Goal: Task Accomplishment & Management: Complete application form

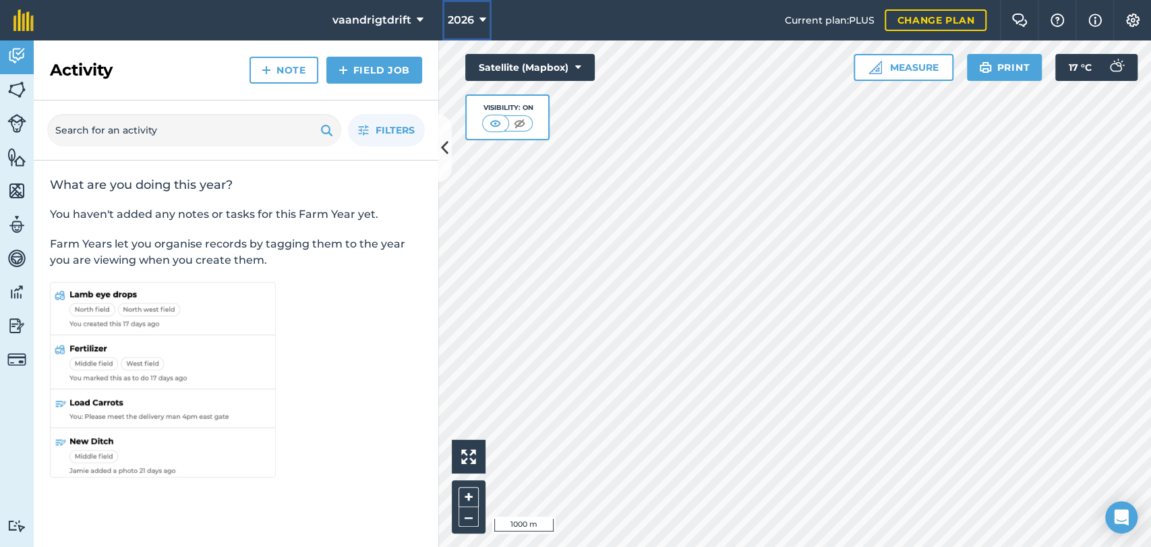
click at [476, 18] on button "2026" at bounding box center [466, 20] width 49 height 40
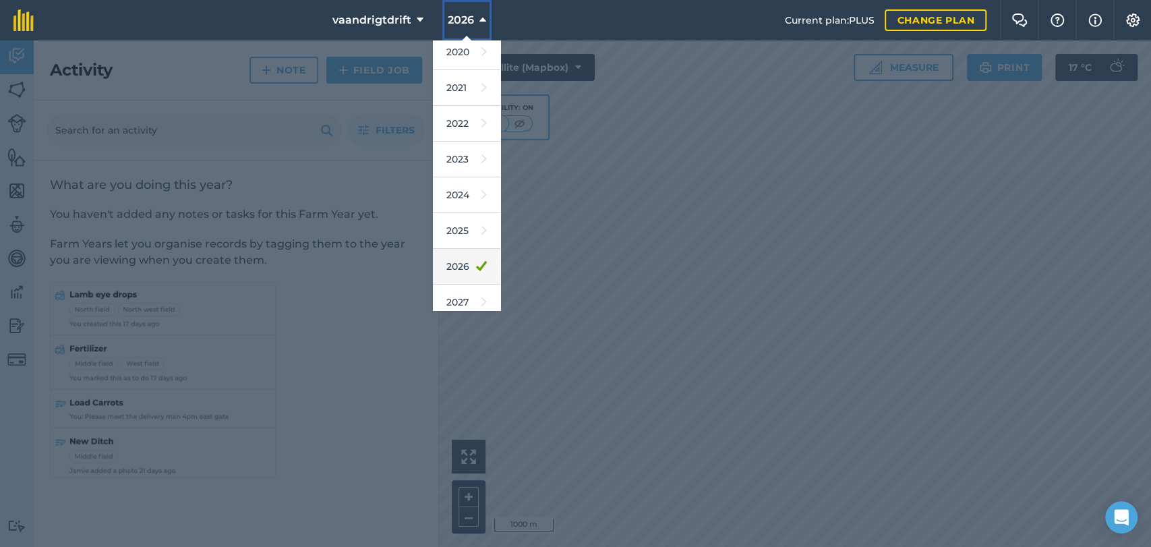
scroll to position [122, 0]
click at [456, 223] on link "2025" at bounding box center [466, 222] width 67 height 36
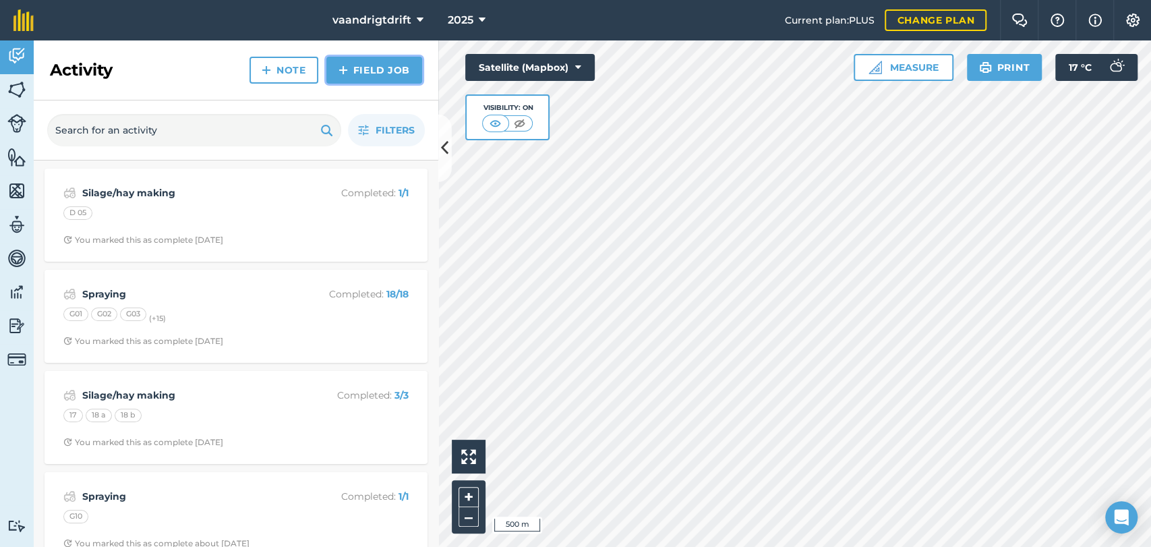
click at [356, 63] on link "Field Job" at bounding box center [374, 70] width 96 height 27
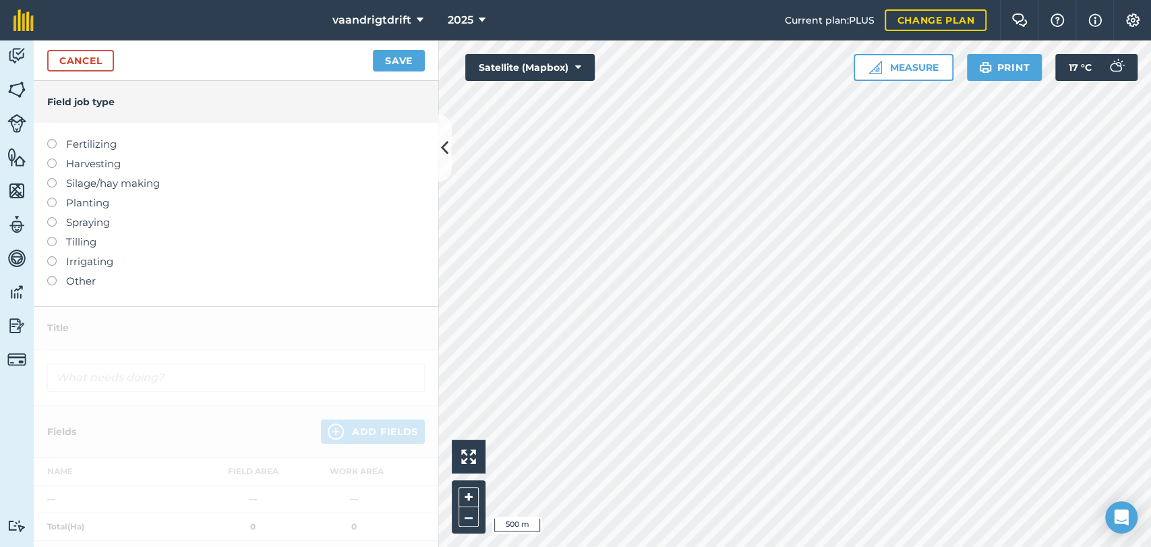
click at [51, 217] on label at bounding box center [56, 217] width 19 height 0
type input "Spraying"
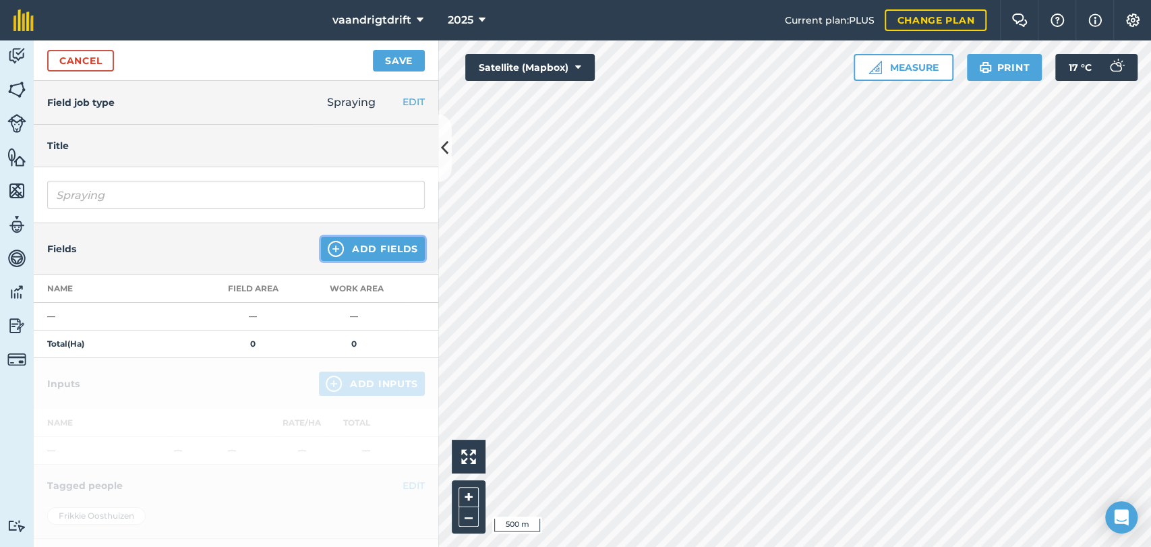
click at [370, 255] on button "Add Fields" at bounding box center [373, 249] width 104 height 24
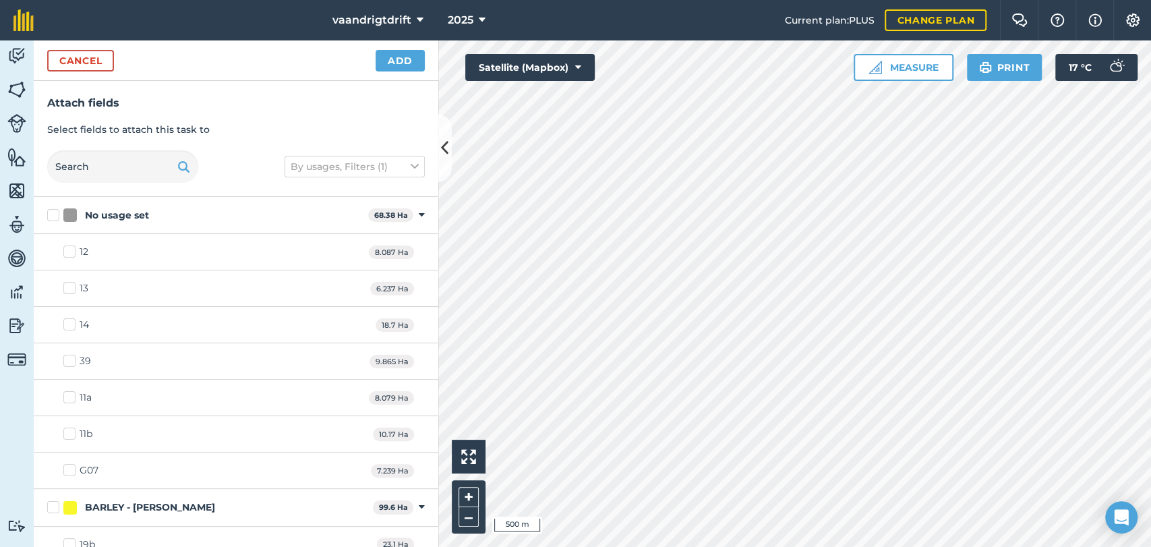
checkbox input "true"
click at [403, 67] on button "Add" at bounding box center [400, 61] width 49 height 22
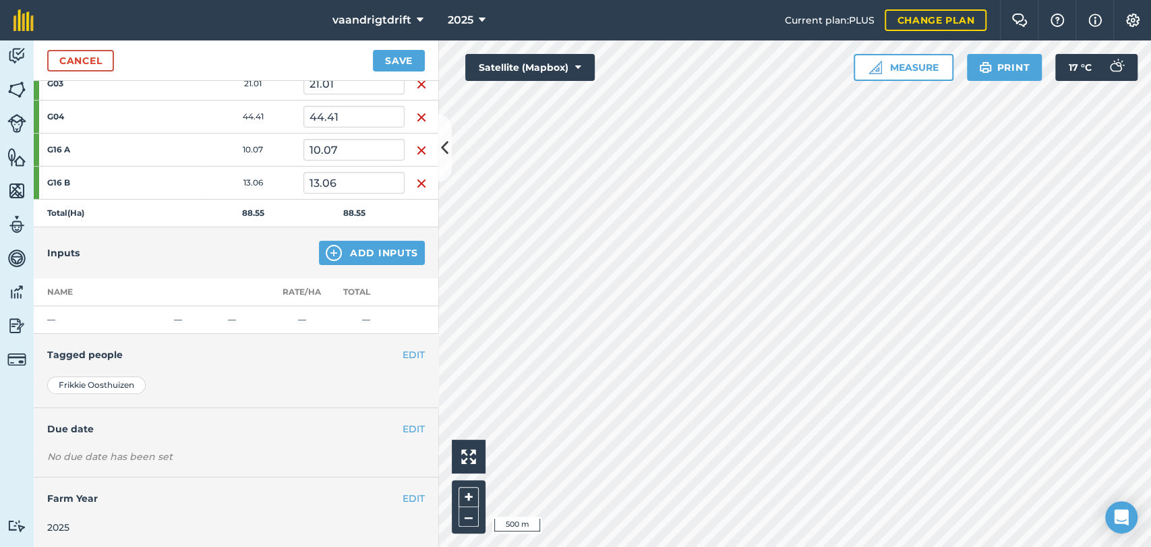
scroll to position [160, 0]
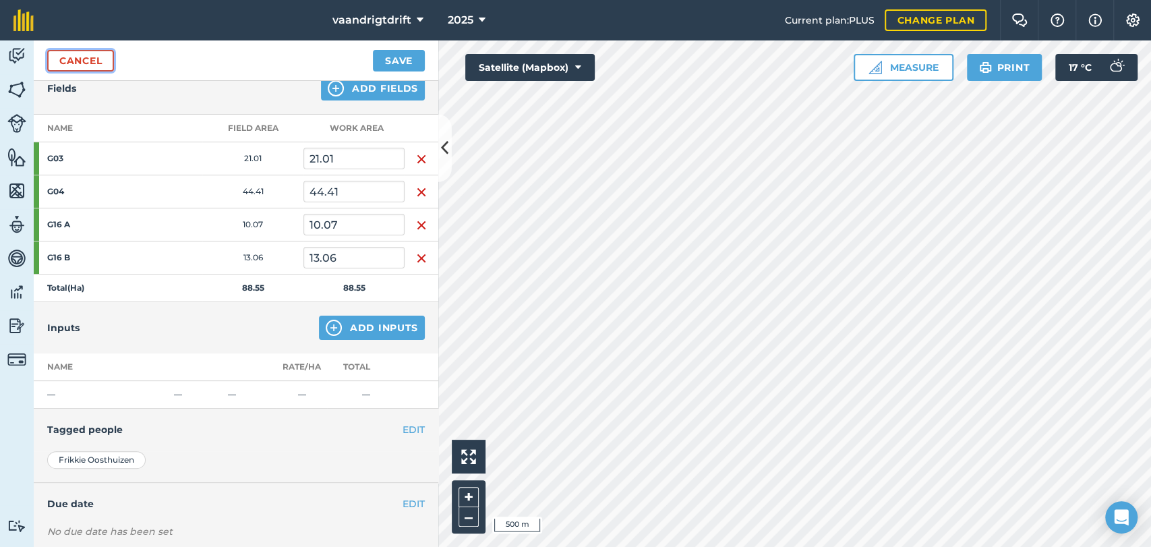
click at [95, 57] on link "Cancel" at bounding box center [80, 61] width 67 height 22
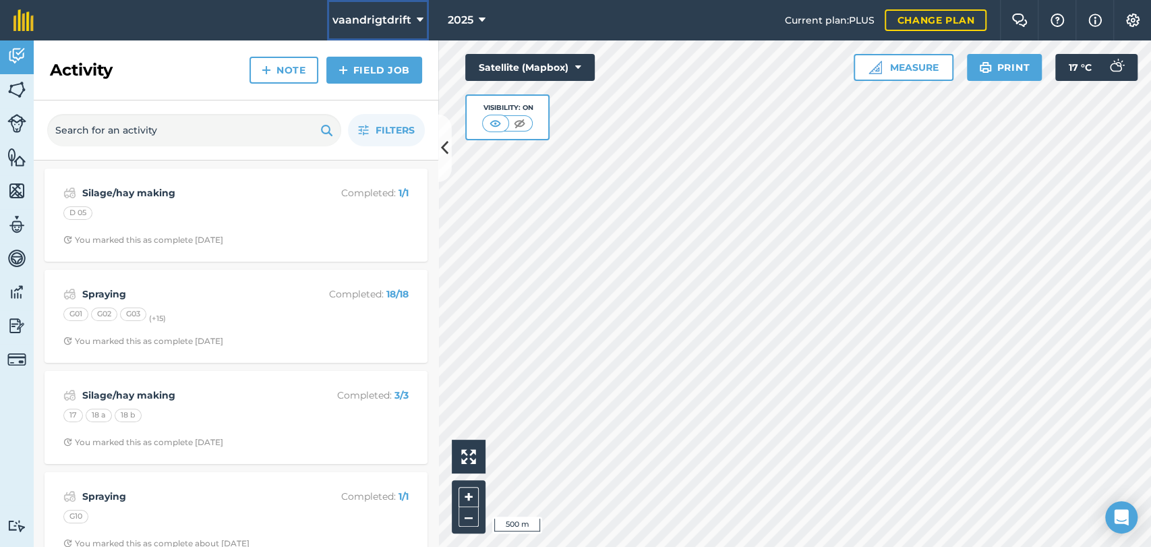
click at [391, 17] on span "vaandrigtdrift" at bounding box center [371, 20] width 79 height 16
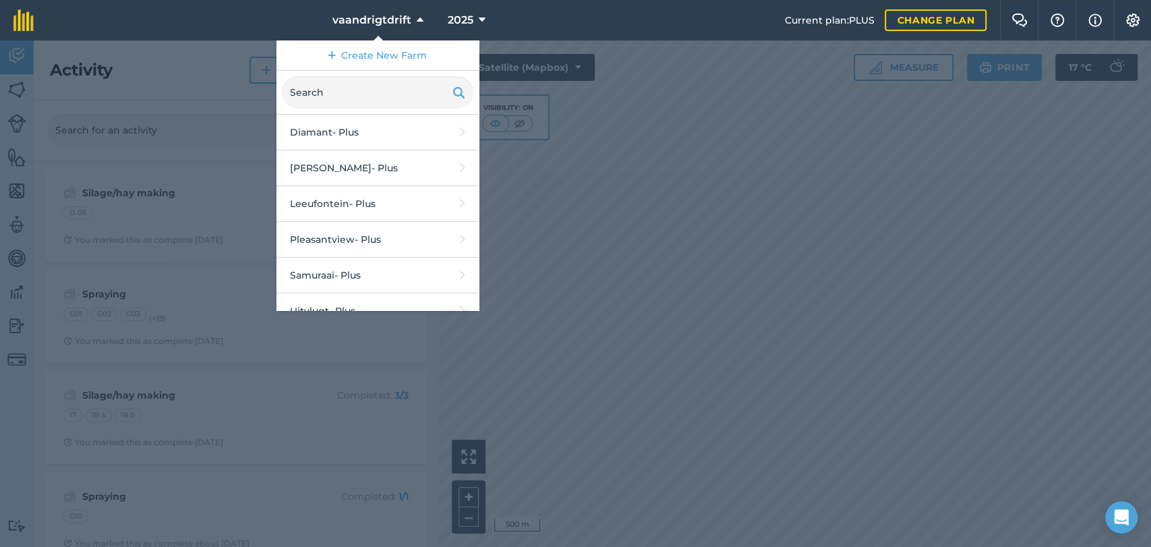
click at [575, 98] on div at bounding box center [575, 293] width 1151 height 506
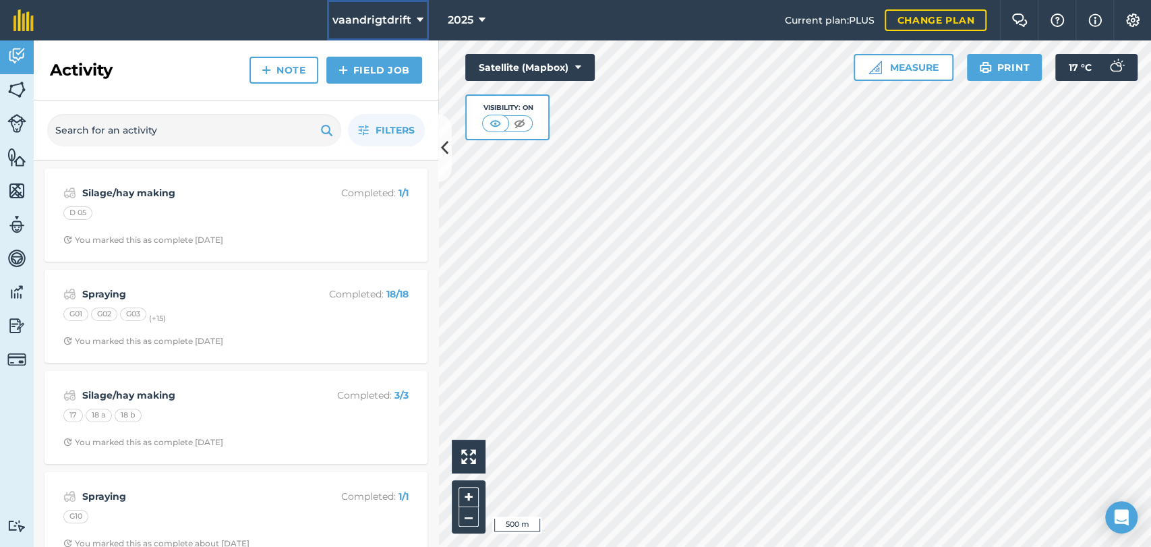
click at [417, 22] on icon at bounding box center [420, 20] width 7 height 16
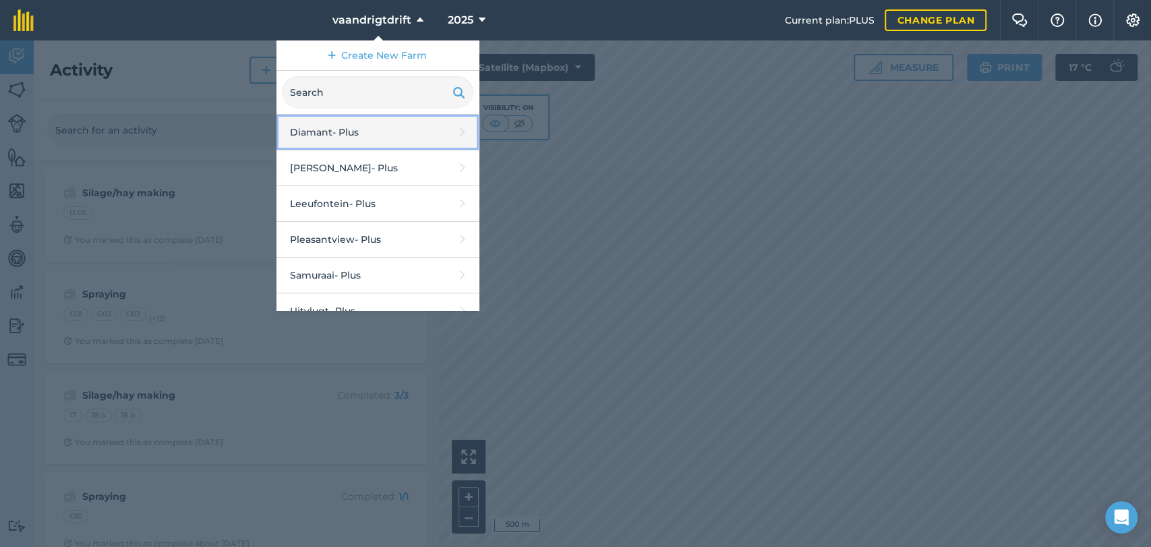
click at [388, 136] on link "Diamant - Plus" at bounding box center [377, 133] width 202 height 36
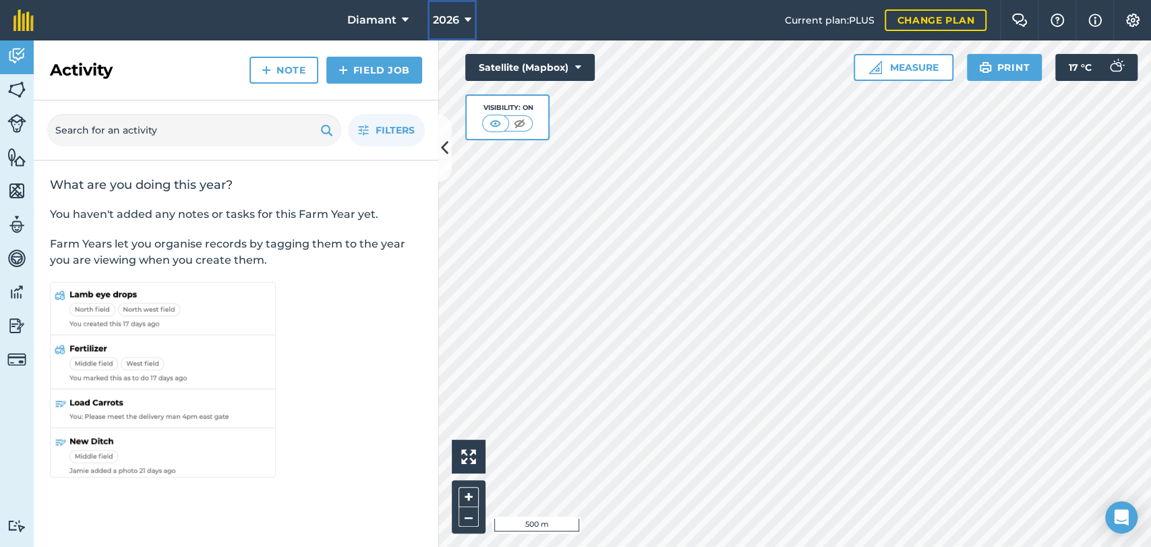
drag, startPoint x: 452, startPoint y: 17, endPoint x: 452, endPoint y: 32, distance: 14.8
click at [452, 17] on span "2026" at bounding box center [446, 20] width 26 height 16
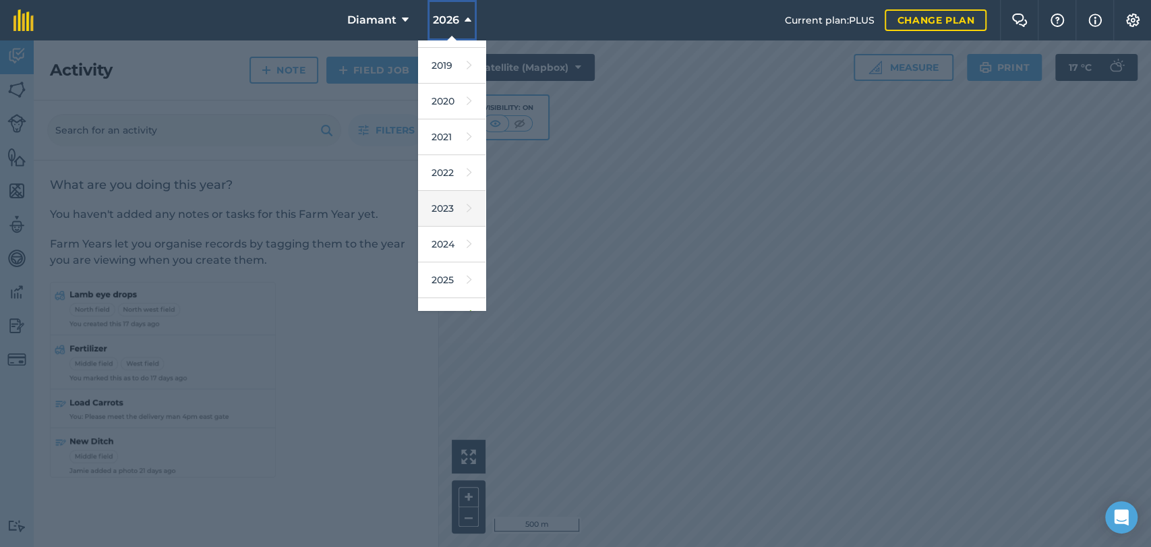
scroll to position [75, 0]
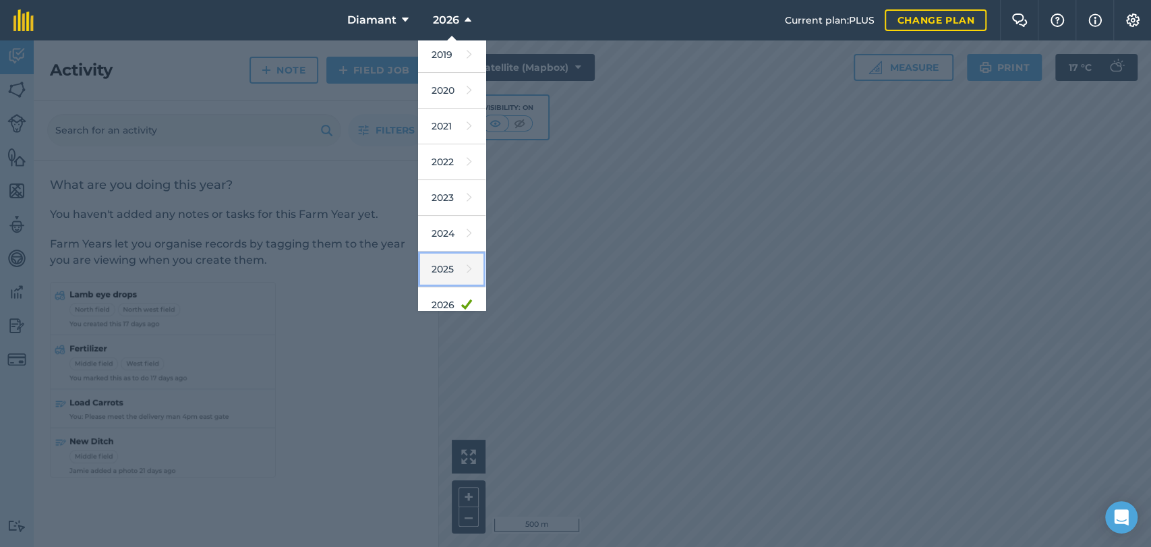
click at [453, 267] on link "2025" at bounding box center [451, 270] width 67 height 36
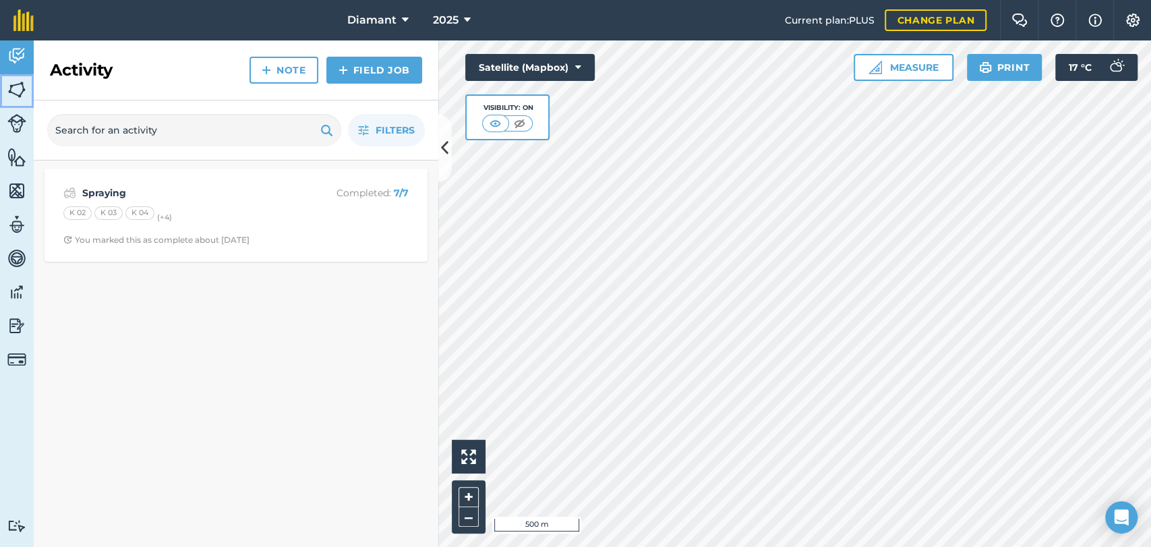
click at [21, 88] on img at bounding box center [16, 90] width 19 height 20
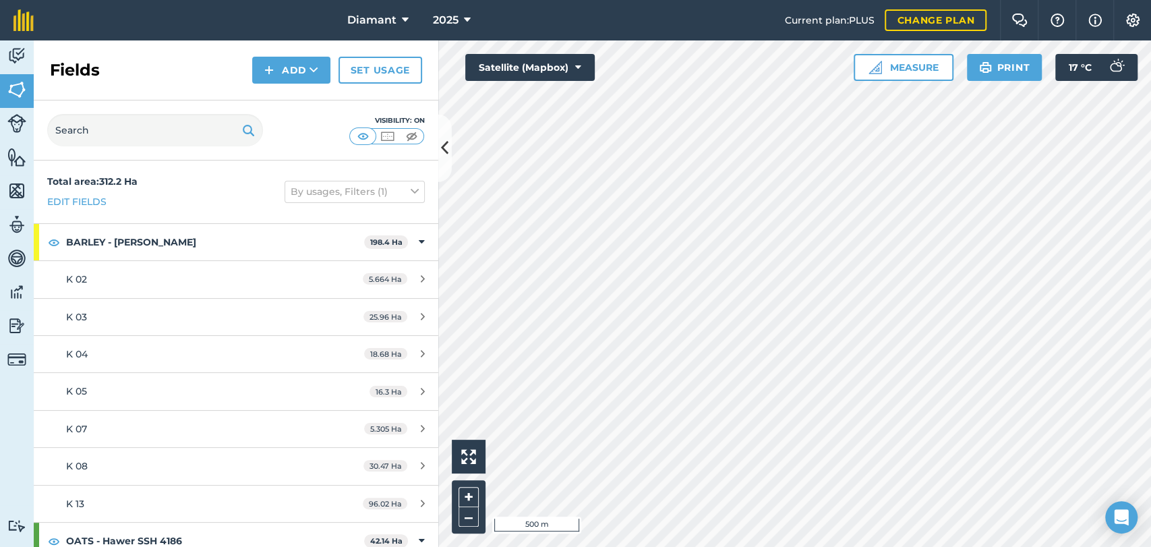
drag, startPoint x: 373, startPoint y: 82, endPoint x: 397, endPoint y: 30, distance: 57.9
click at [396, 36] on div "Diamant 2025 Current plan : PLUS Change plan Farm Chat Help Info Settings Diama…" at bounding box center [575, 273] width 1151 height 547
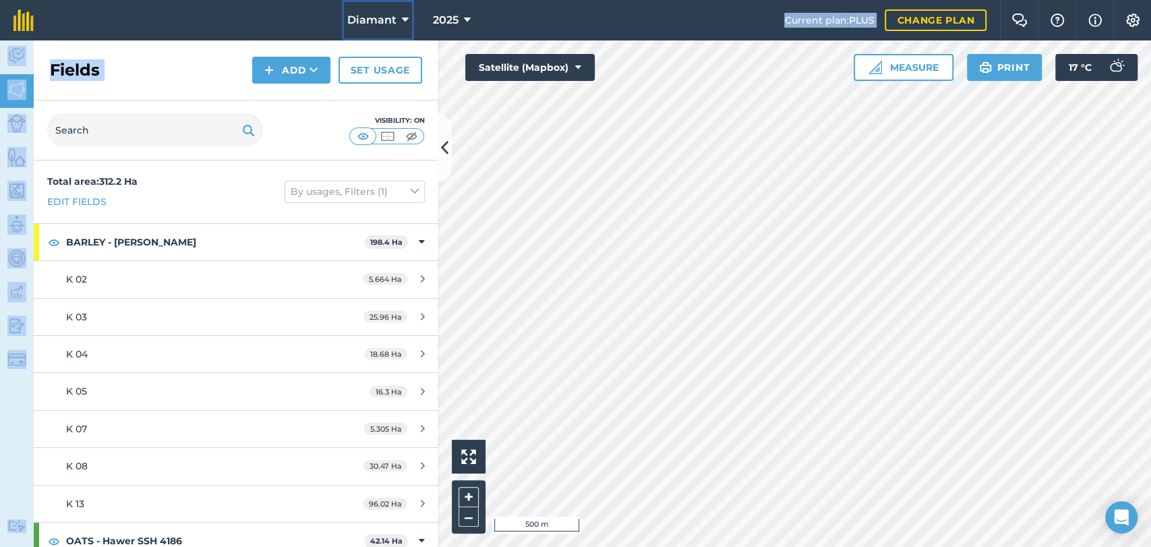
click at [397, 30] on button "Diamant" at bounding box center [378, 20] width 72 height 40
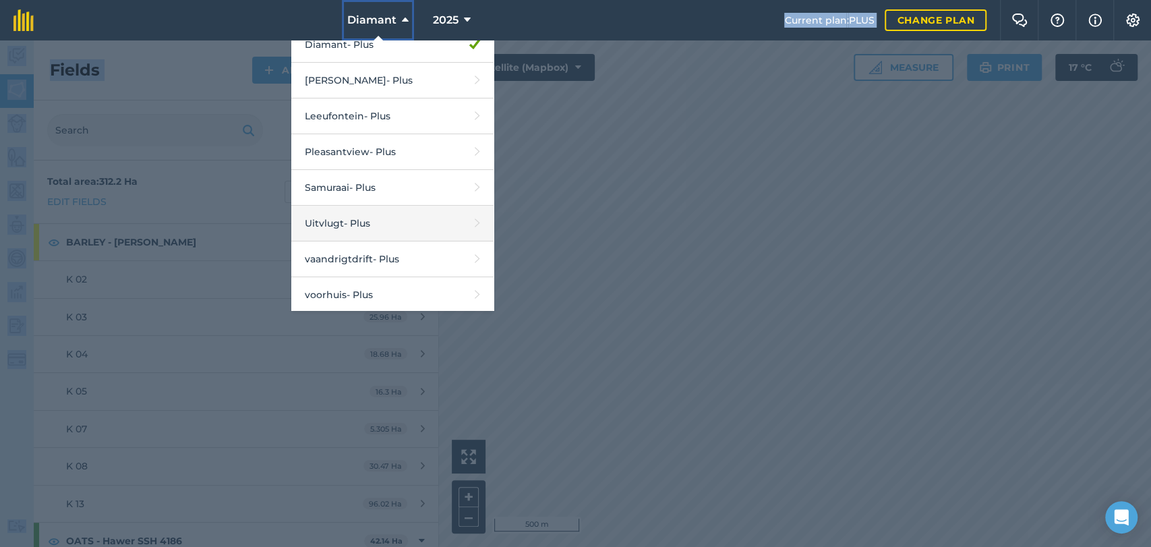
scroll to position [89, 0]
click at [394, 231] on link "Uitvlugt - Plus" at bounding box center [392, 222] width 202 height 36
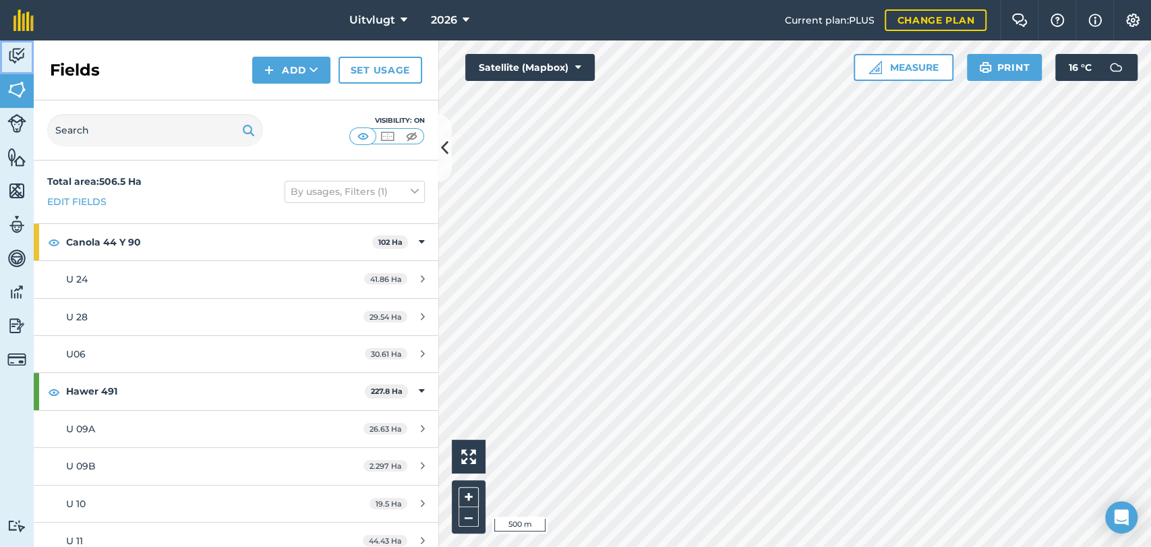
click at [23, 50] on img at bounding box center [16, 56] width 19 height 20
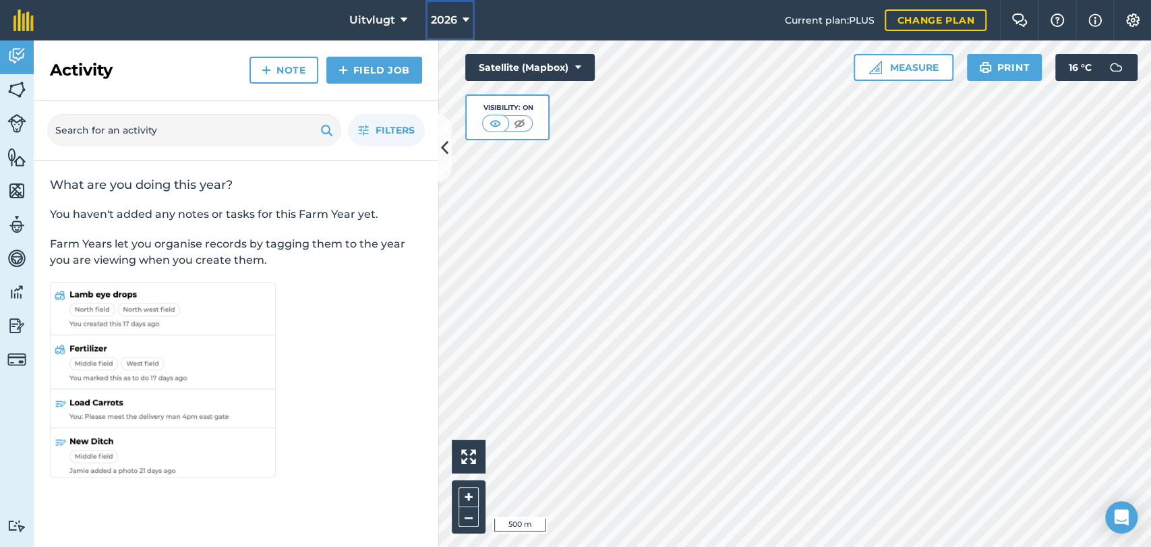
click at [463, 18] on icon at bounding box center [466, 20] width 7 height 16
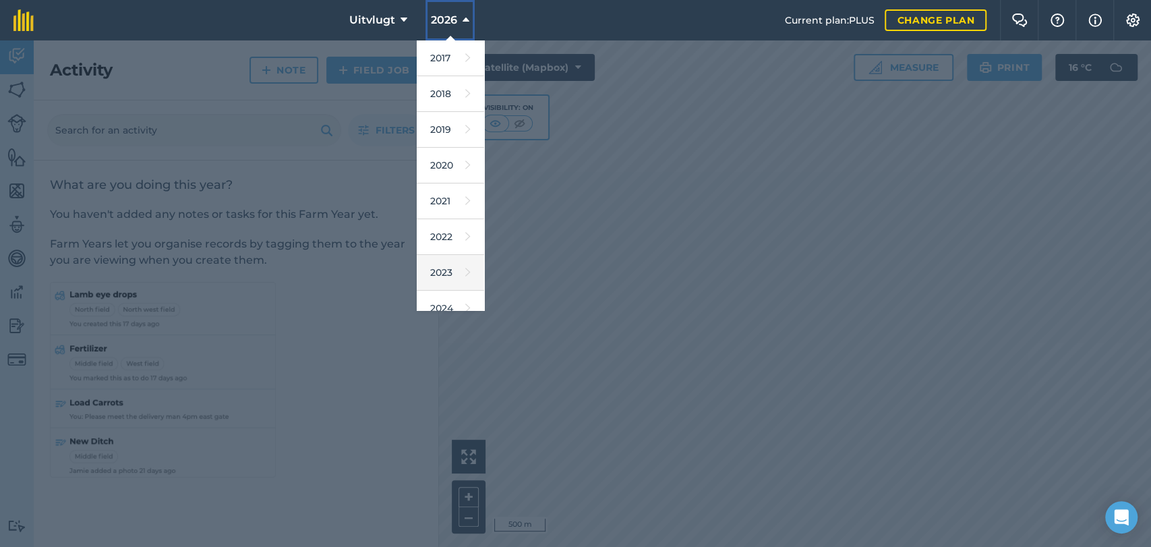
scroll to position [75, 0]
click at [457, 256] on link "2025" at bounding box center [450, 270] width 67 height 36
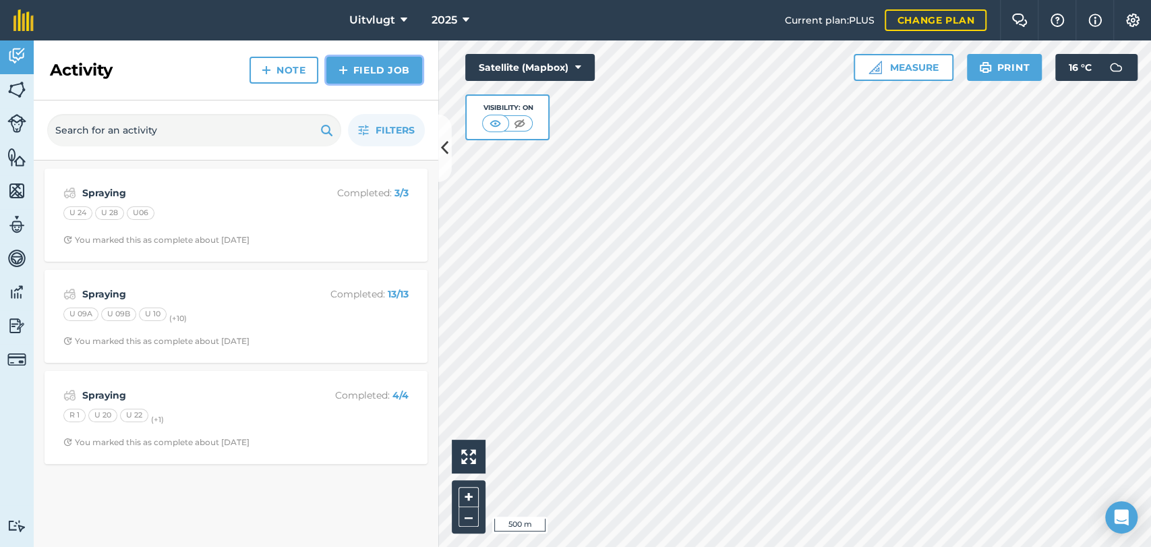
click at [361, 67] on link "Field Job" at bounding box center [374, 70] width 96 height 27
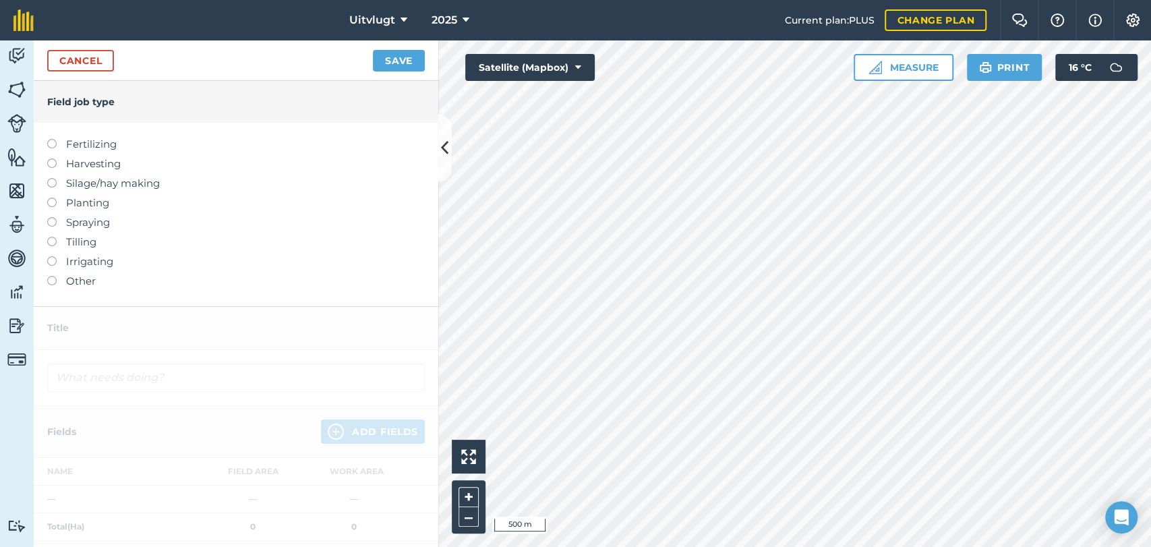
click at [54, 217] on label at bounding box center [56, 217] width 19 height 0
type input "Spraying"
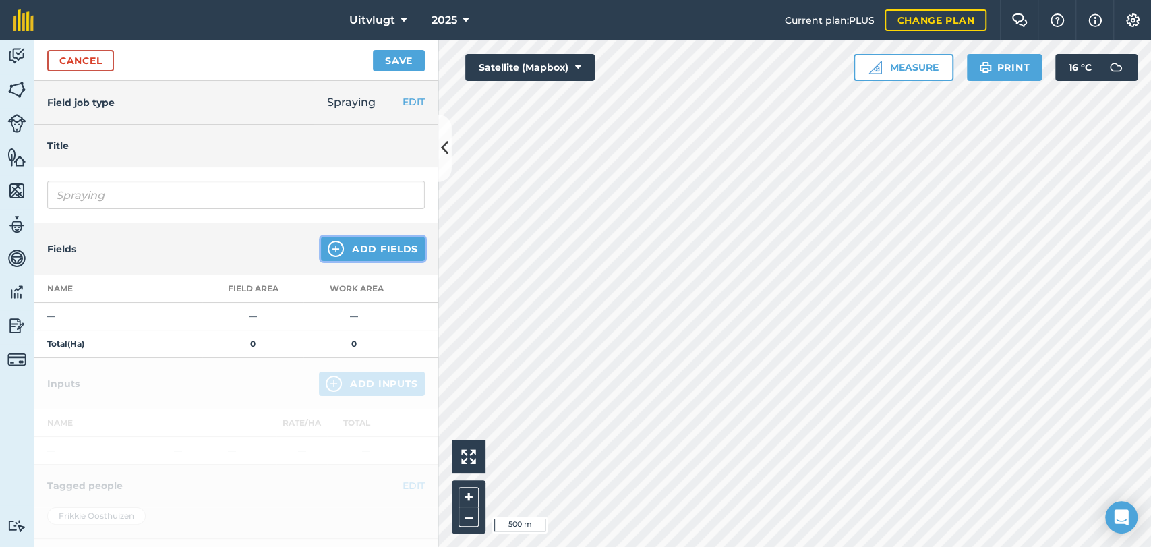
click at [384, 249] on button "Add Fields" at bounding box center [373, 249] width 104 height 24
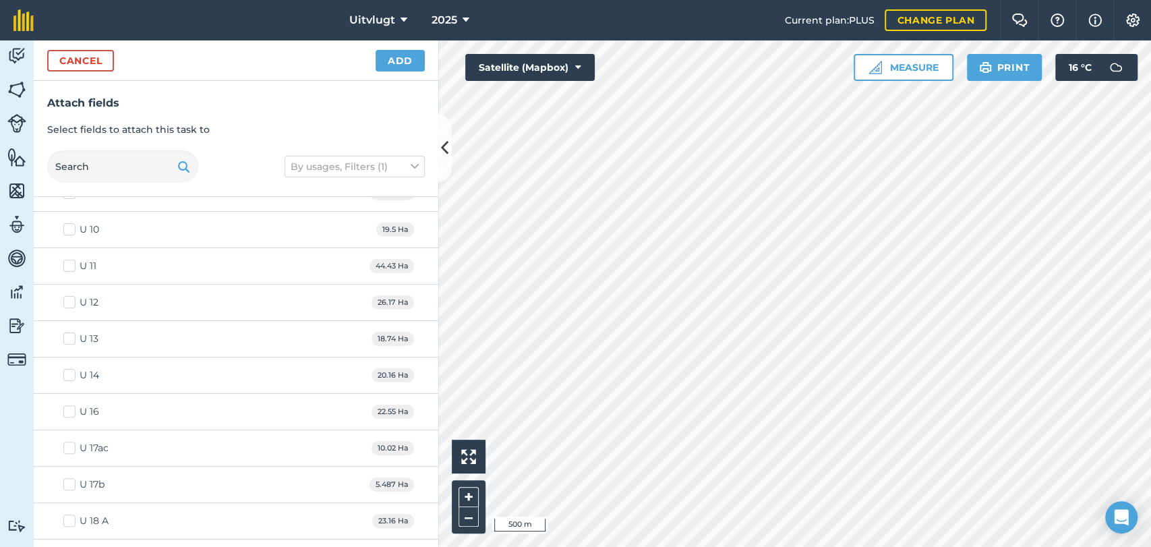
scroll to position [299, 0]
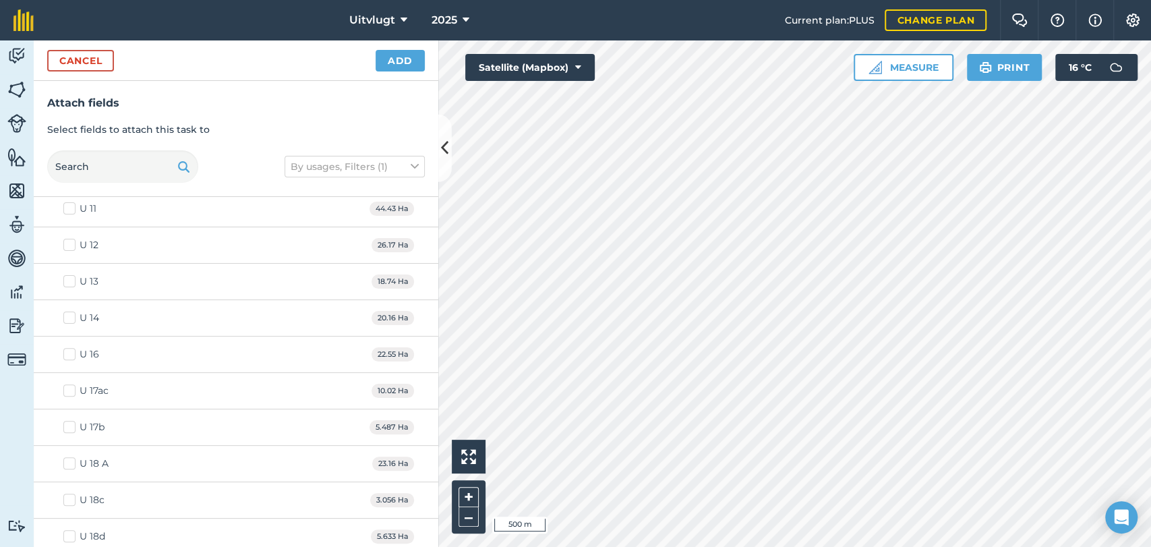
click at [69, 352] on label "U 16" at bounding box center [81, 354] width 36 height 14
click at [69, 352] on input "U 16" at bounding box center [67, 351] width 9 height 9
checkbox input "true"
click at [67, 276] on label "U 13" at bounding box center [80, 281] width 35 height 14
click at [67, 276] on input "U 13" at bounding box center [67, 278] width 9 height 9
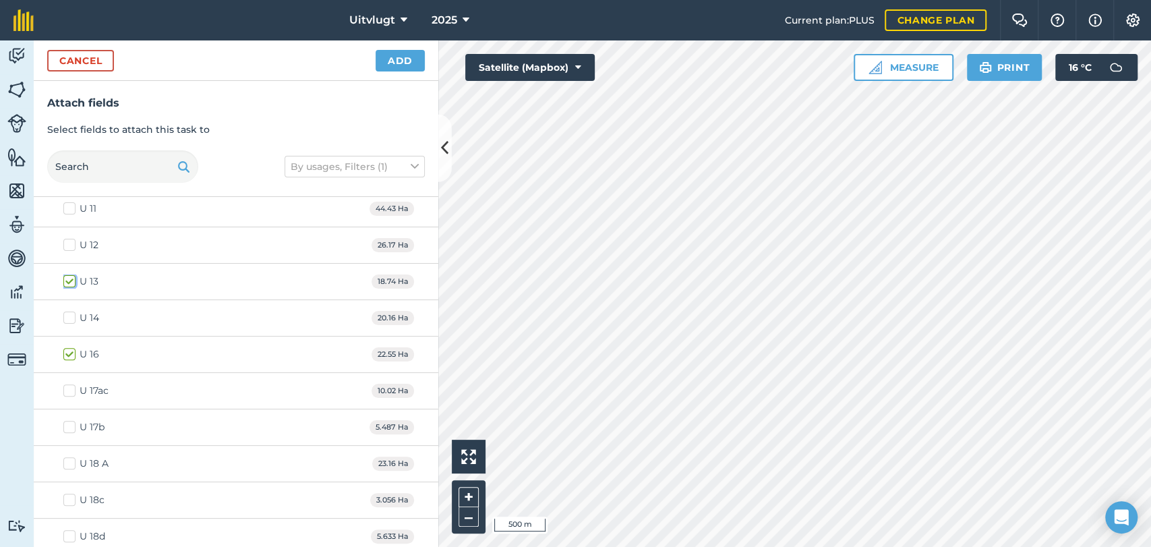
checkbox input "true"
click at [76, 306] on div "U 14 20.16 Ha" at bounding box center [236, 318] width 405 height 36
click at [82, 318] on div "U 14" at bounding box center [90, 318] width 20 height 14
click at [72, 318] on input "U 14" at bounding box center [67, 315] width 9 height 9
checkbox input "true"
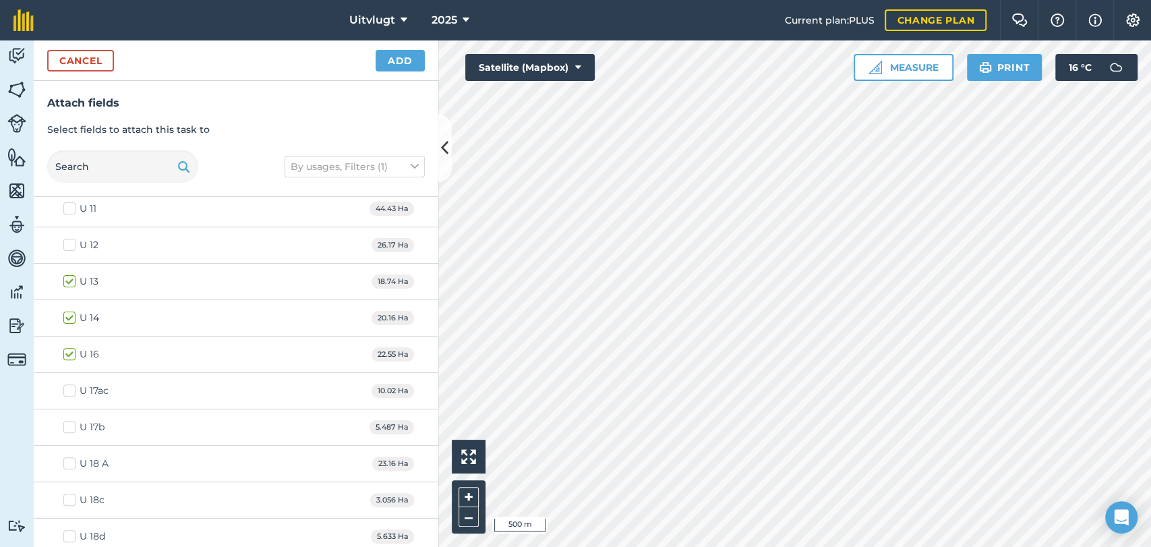
click at [75, 390] on label "U 17ac" at bounding box center [85, 391] width 45 height 14
click at [72, 390] on input "U 17ac" at bounding box center [67, 388] width 9 height 9
checkbox input "true"
click at [78, 422] on label "U 17b" at bounding box center [83, 427] width 41 height 14
click at [72, 422] on input "U 17b" at bounding box center [67, 424] width 9 height 9
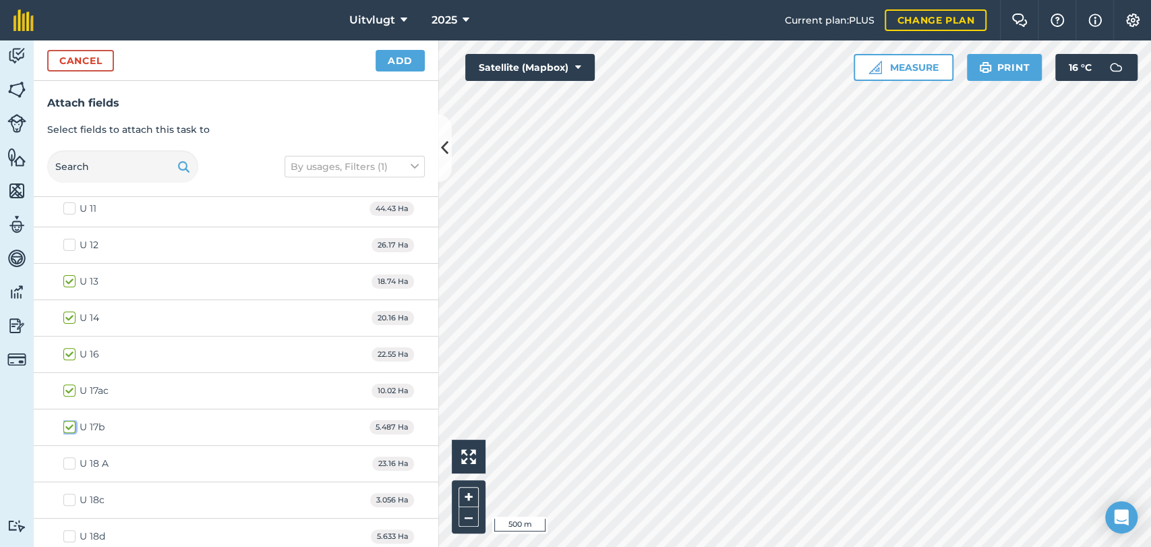
checkbox input "true"
click at [85, 463] on div "U 18 A" at bounding box center [94, 464] width 29 height 14
click at [72, 463] on input "U 18 A" at bounding box center [67, 461] width 9 height 9
checkbox input "true"
click at [80, 495] on div "U 18c" at bounding box center [92, 500] width 25 height 14
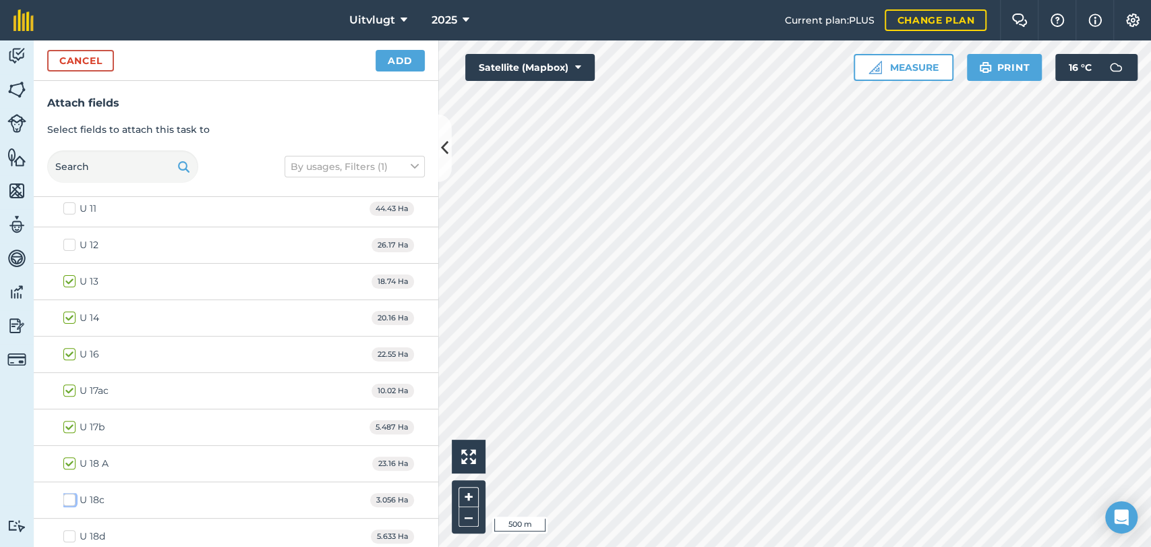
click at [72, 495] on input "U 18c" at bounding box center [67, 497] width 9 height 9
checkbox input "true"
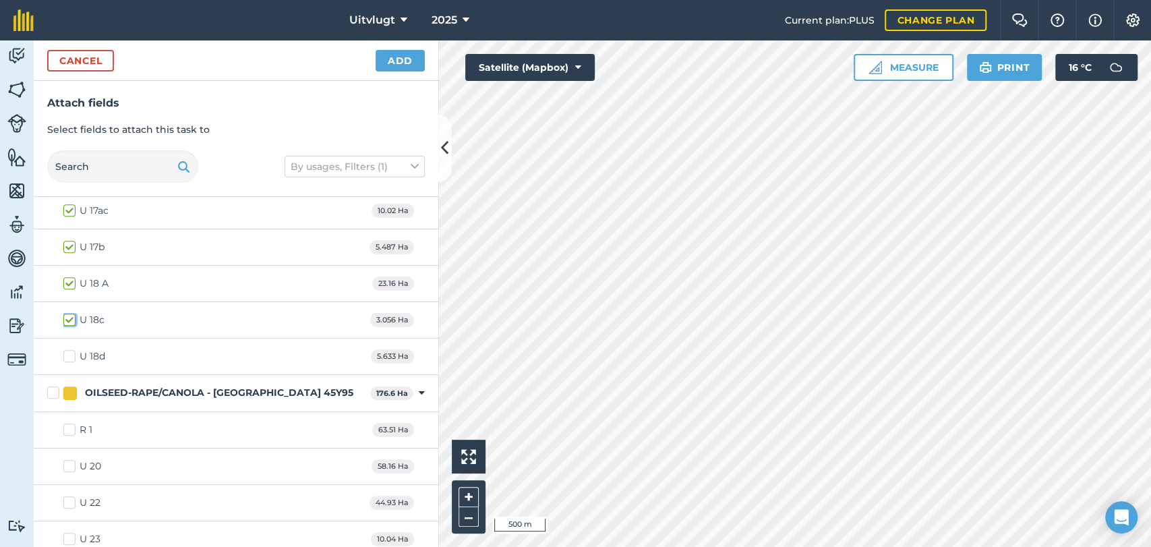
scroll to position [488, 0]
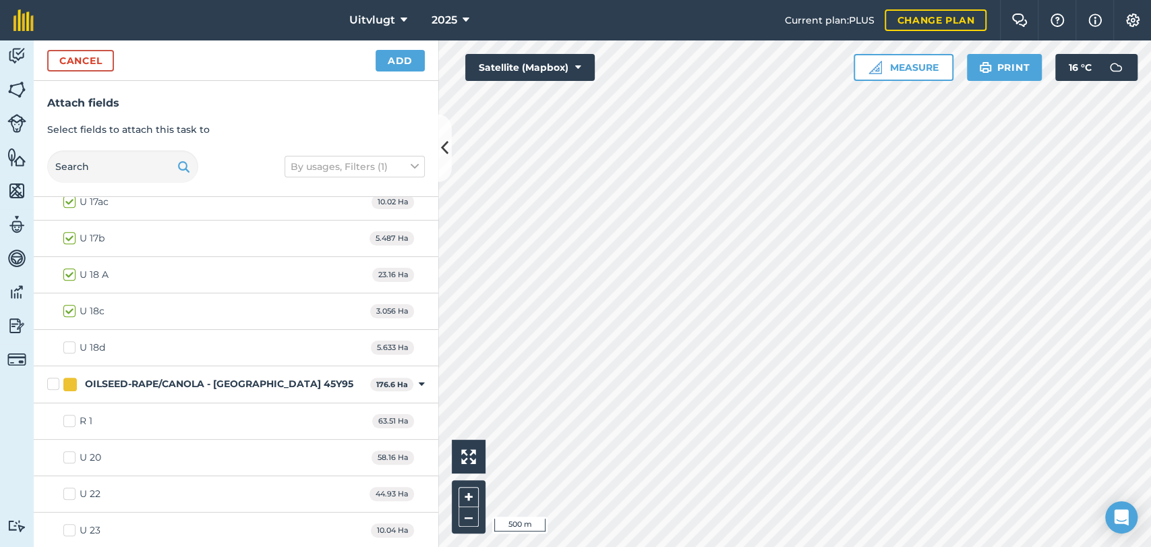
click at [124, 336] on div "U 18d 5.633 Ha" at bounding box center [236, 348] width 405 height 36
click at [99, 337] on div "U 18d 5.633 Ha" at bounding box center [236, 348] width 405 height 36
click at [89, 341] on div "U 18d" at bounding box center [93, 348] width 26 height 14
click at [72, 341] on input "U 18d" at bounding box center [67, 345] width 9 height 9
checkbox input "true"
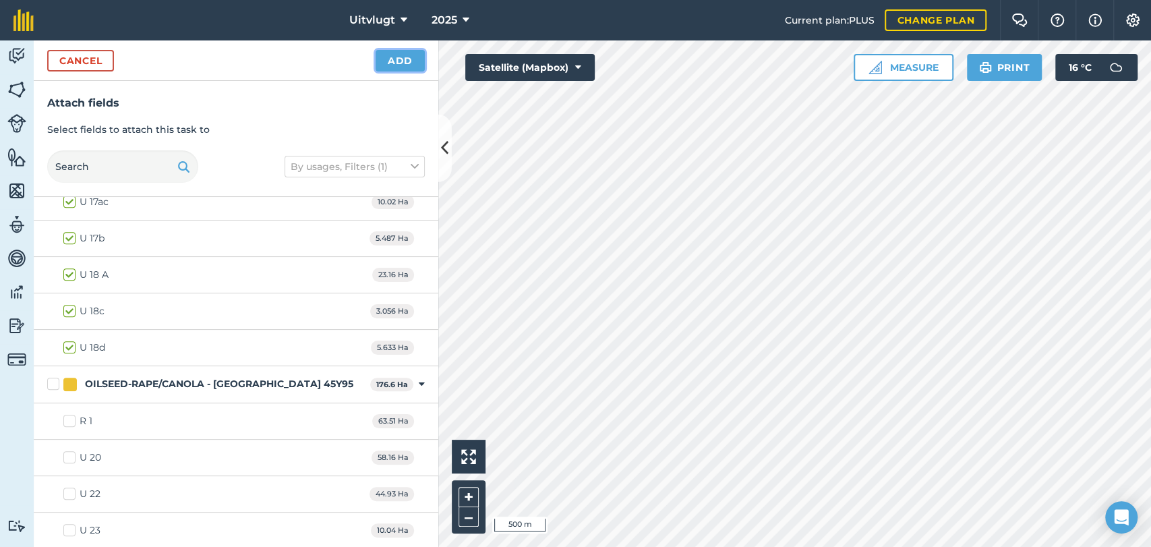
click at [415, 63] on button "Add" at bounding box center [400, 61] width 49 height 22
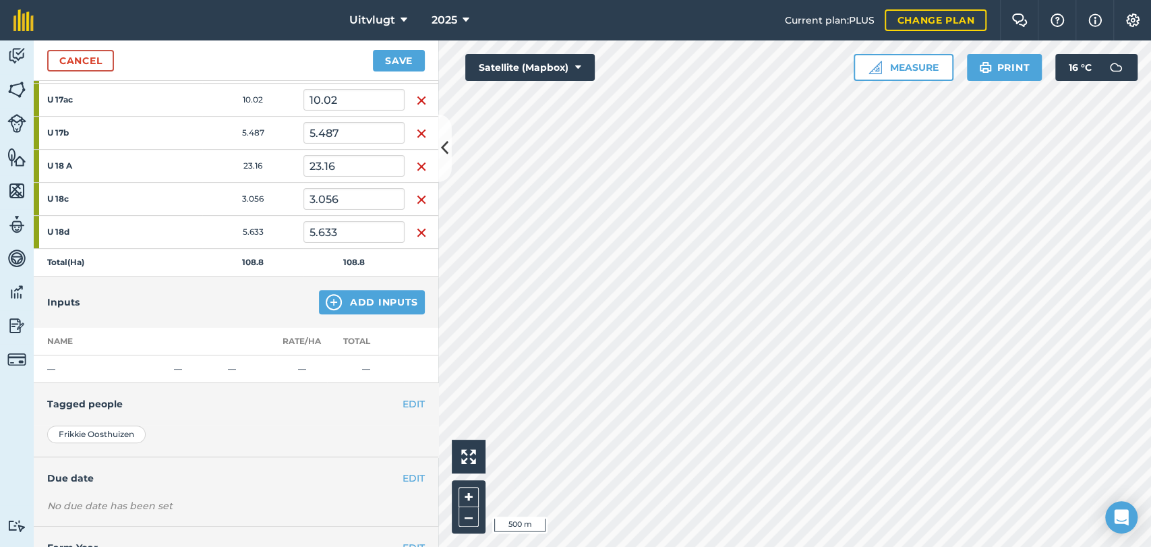
scroll to position [292, 0]
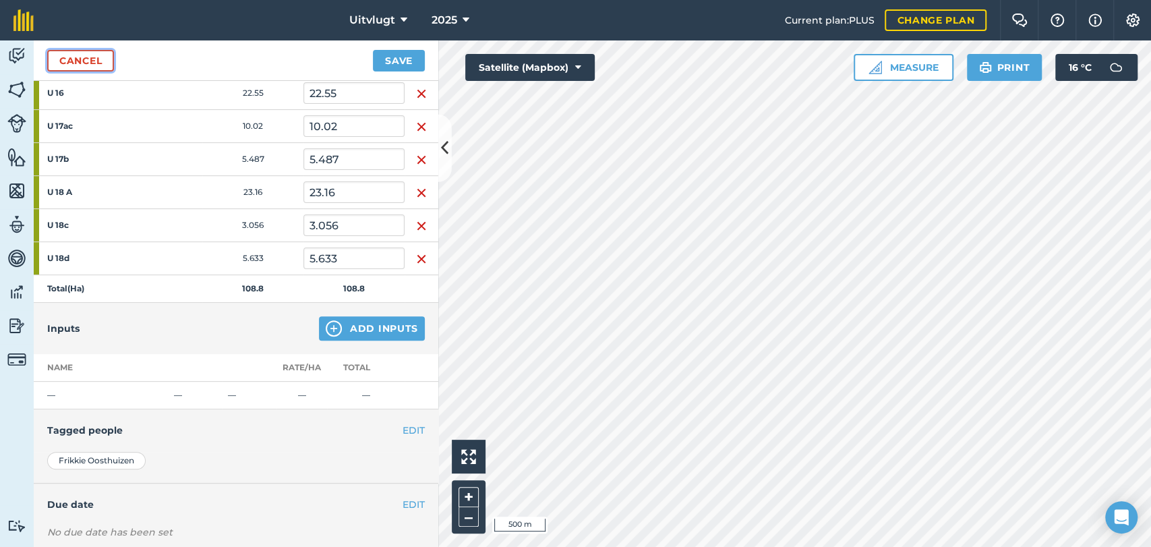
click at [87, 56] on link "Cancel" at bounding box center [80, 61] width 67 height 22
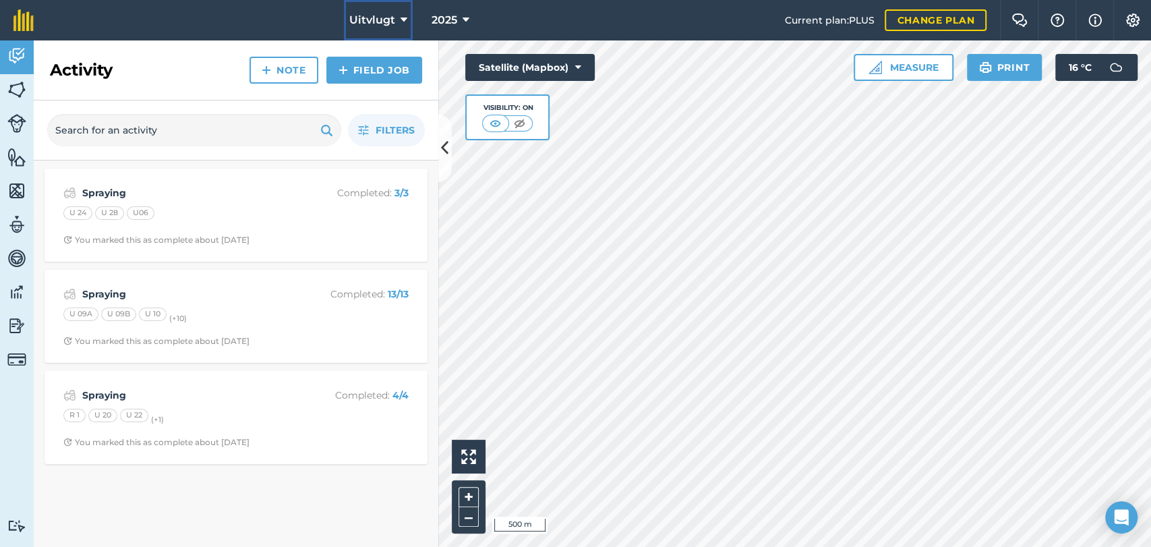
click at [386, 32] on button "Uitvlugt" at bounding box center [378, 20] width 69 height 40
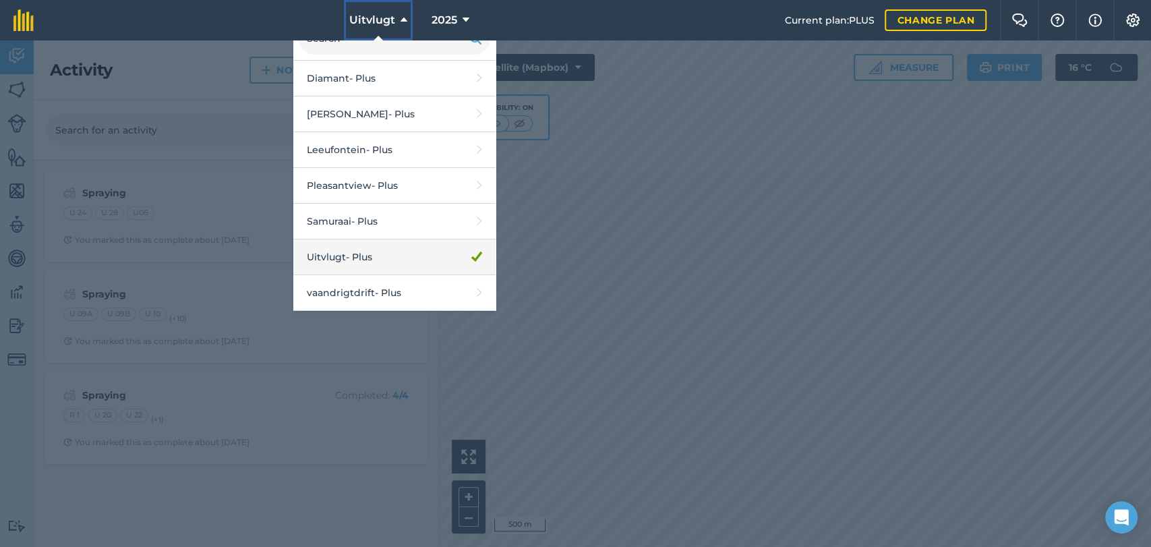
scroll to position [89, 0]
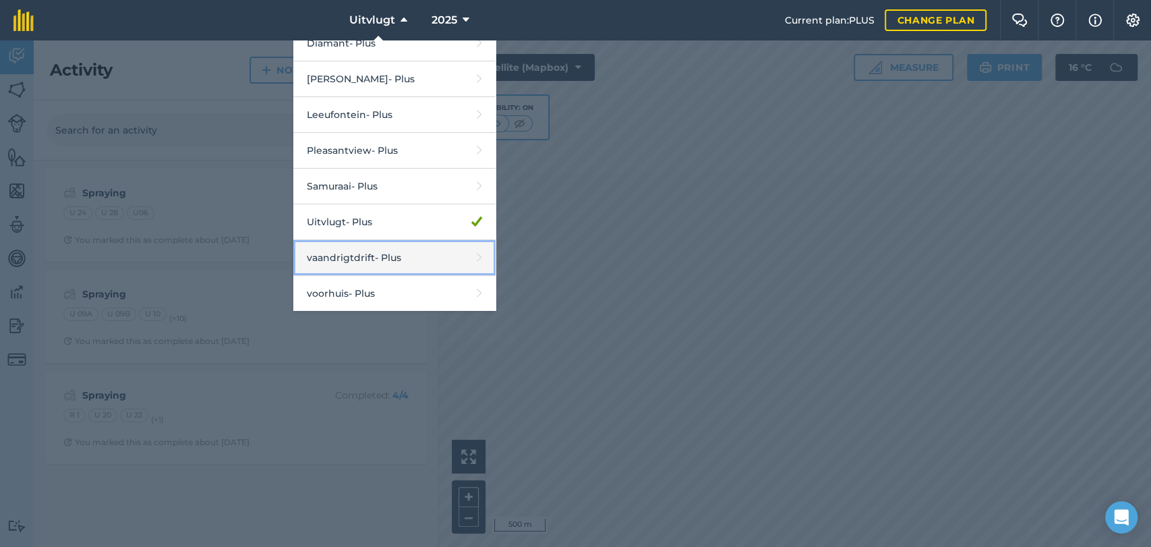
click at [356, 247] on link "vaandrigtdrift - Plus" at bounding box center [394, 258] width 202 height 36
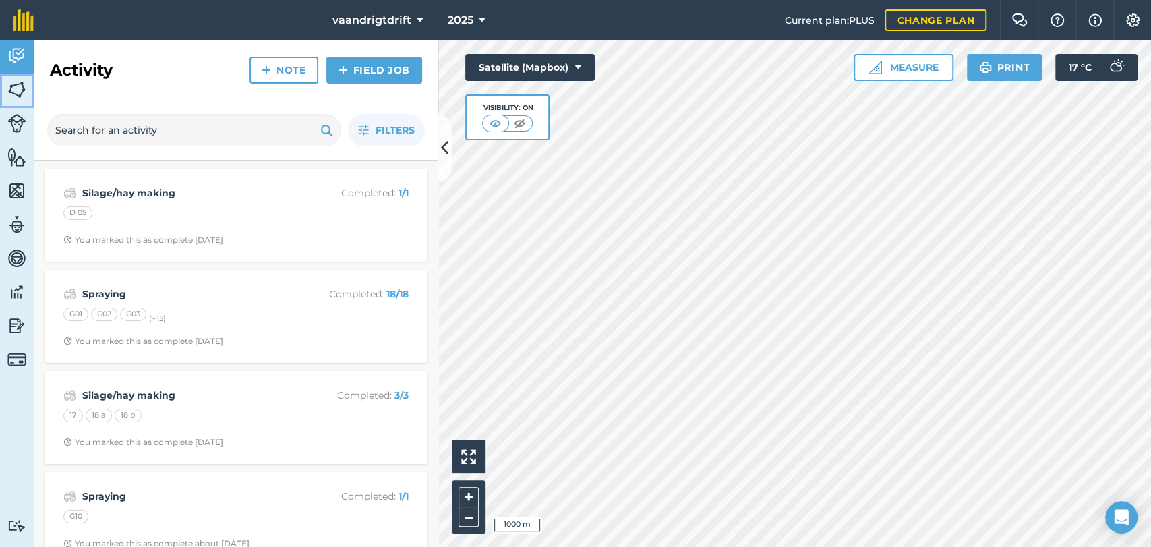
click at [17, 83] on img at bounding box center [16, 90] width 19 height 20
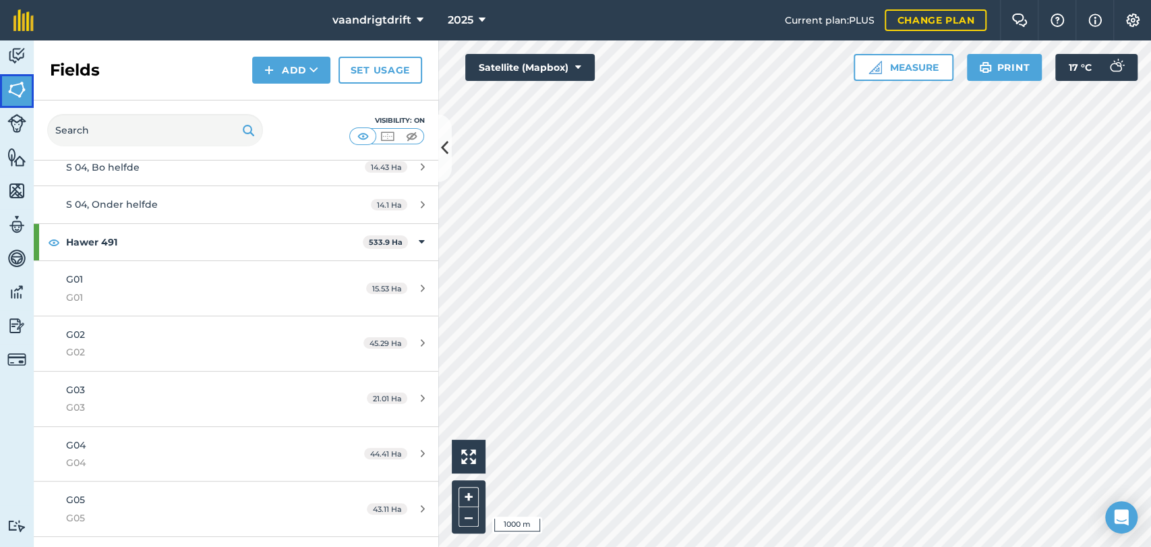
scroll to position [863, 0]
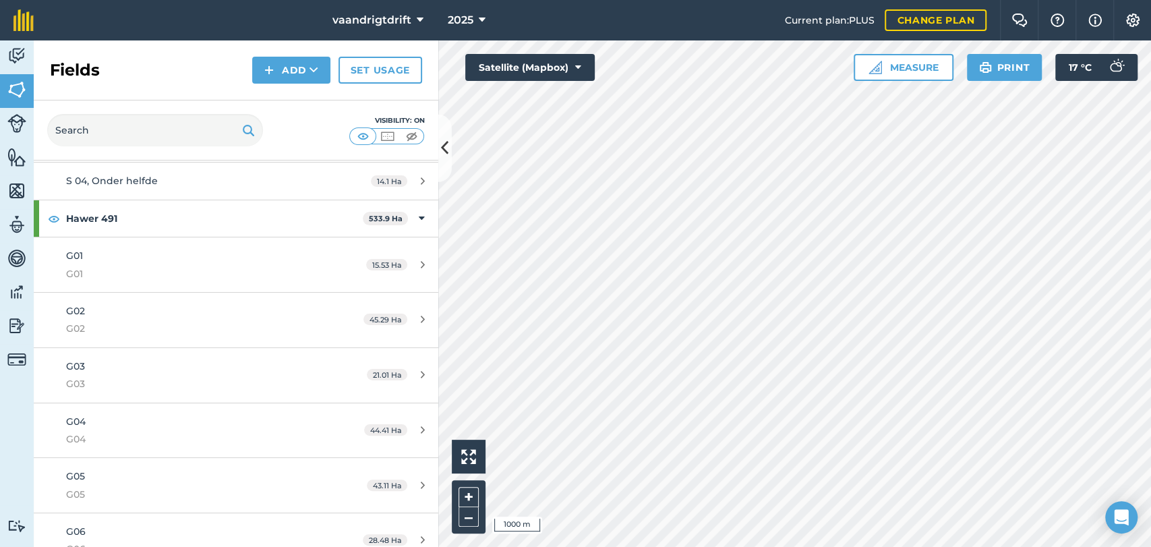
click at [317, 197] on div "Activity Fields Livestock Features Maps Team Vehicles Data Reporting Billing Tu…" at bounding box center [575, 293] width 1151 height 506
